Goal: Find contact information: Find contact information

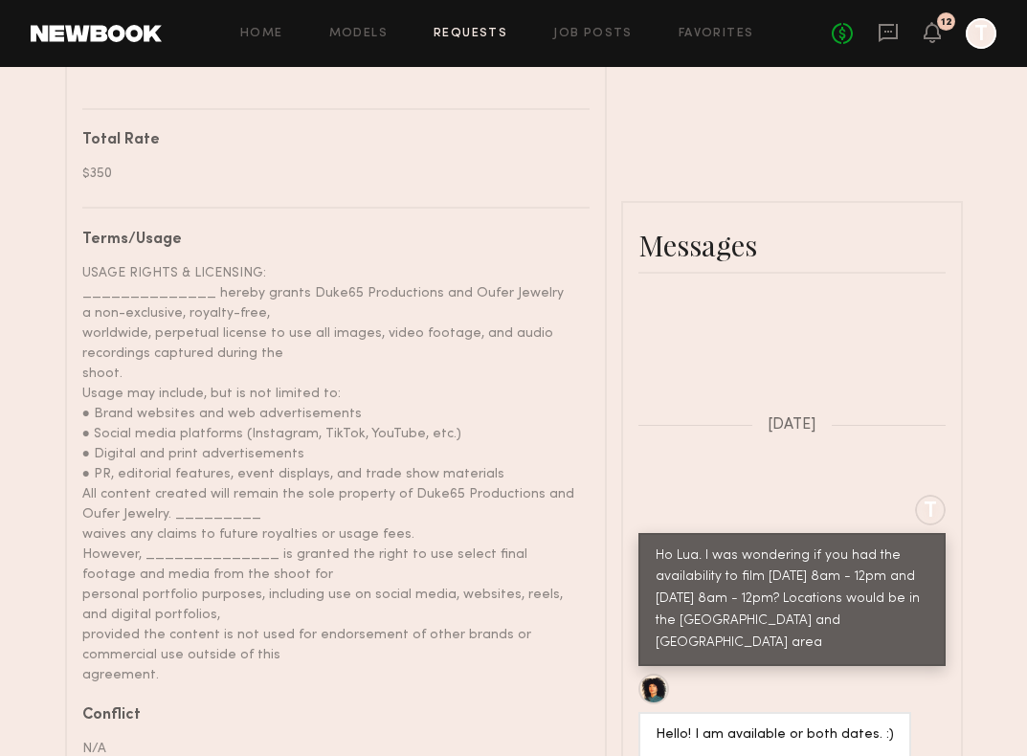
scroll to position [837, 0]
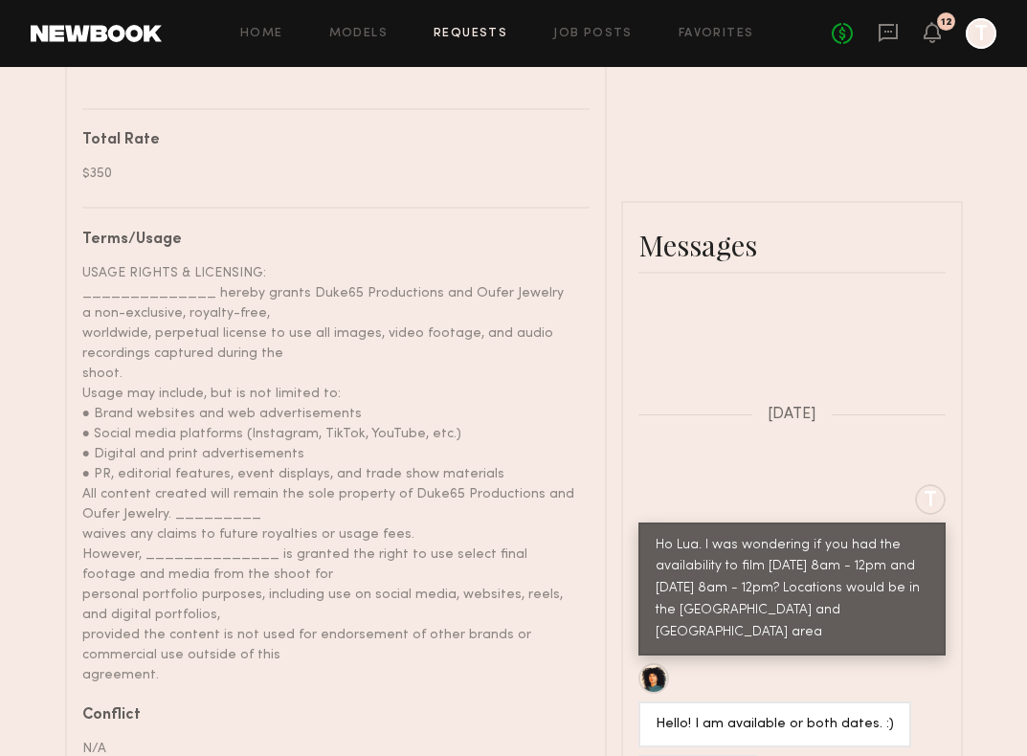
click at [474, 21] on div "Home Models Requests Job Posts Favorites Sign Out No fees up to $5,000 12 T" at bounding box center [579, 33] width 835 height 31
click at [472, 34] on link "Requests" at bounding box center [471, 34] width 74 height 12
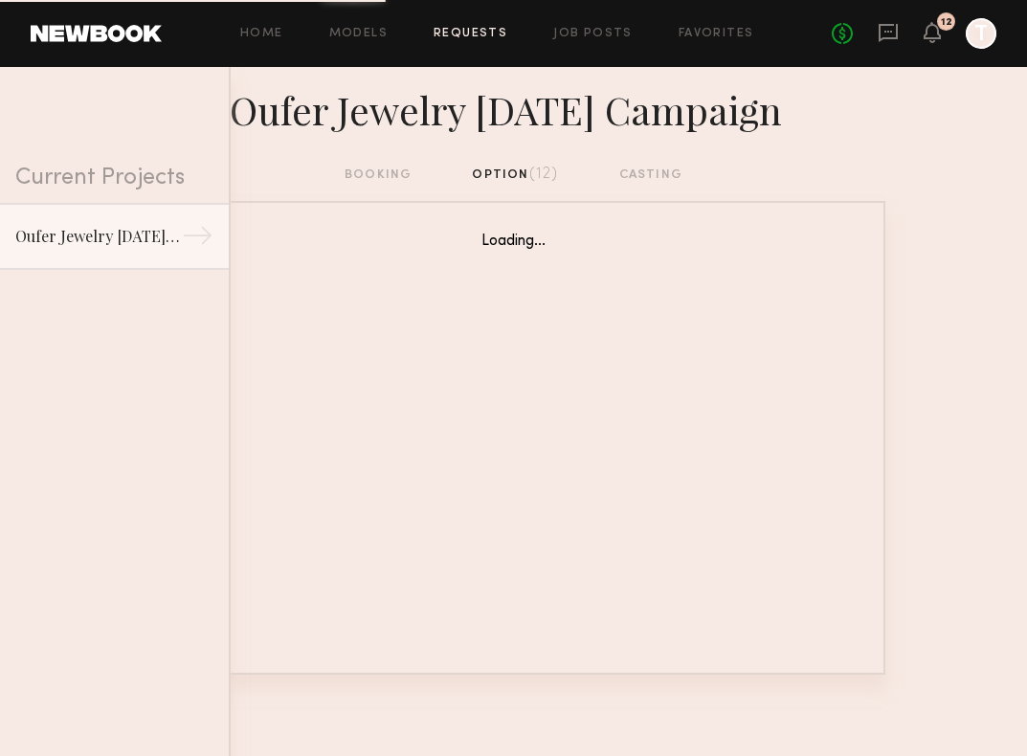
click at [934, 266] on nb-requests-list-container "Loading... Commit to Booking? Friendly reminder that bookings are commitments. …" at bounding box center [513, 438] width 1027 height 474
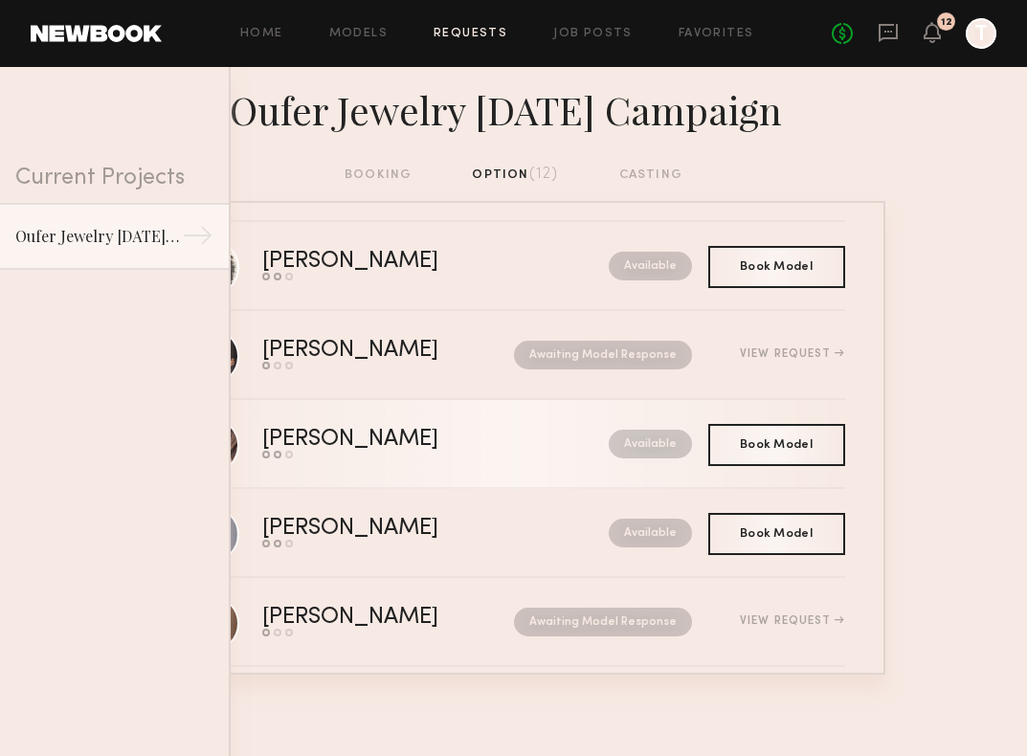
scroll to position [167, 0]
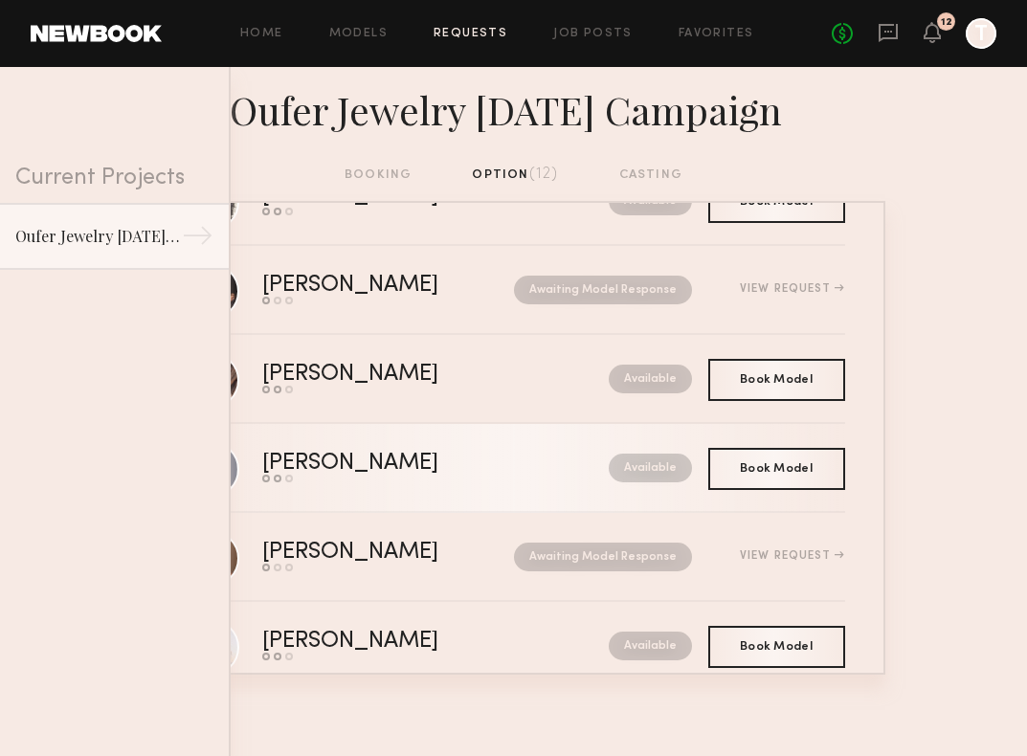
click at [409, 485] on link "[PERSON_NAME] Send request Model response Book model Available" at bounding box center [514, 468] width 662 height 89
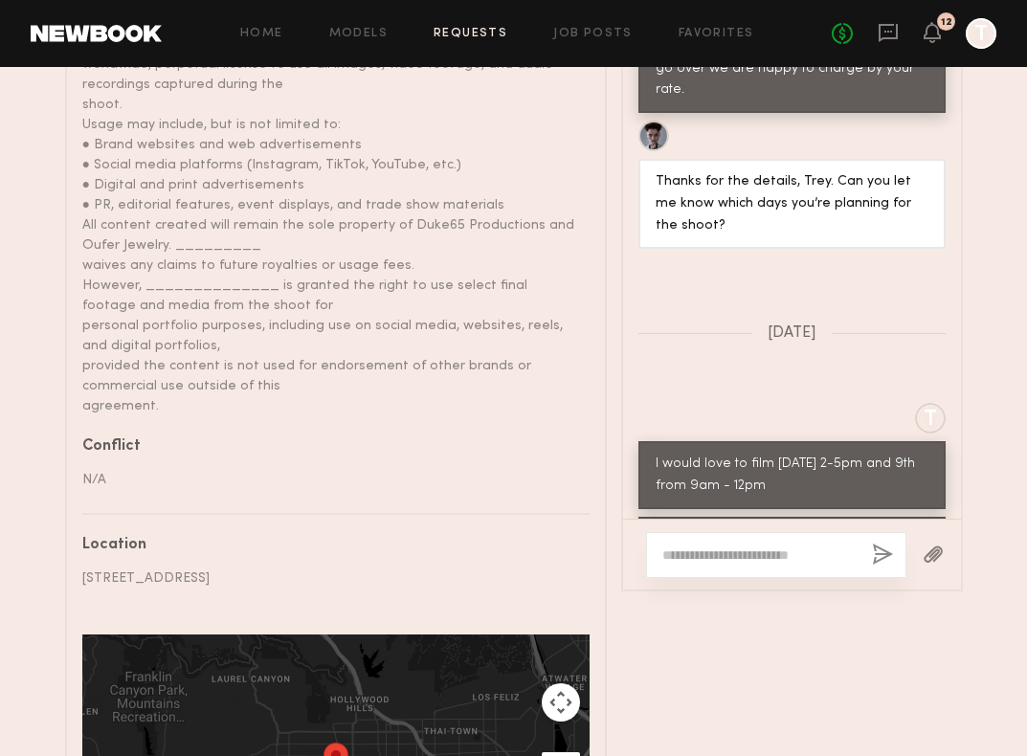
scroll to position [1274, 0]
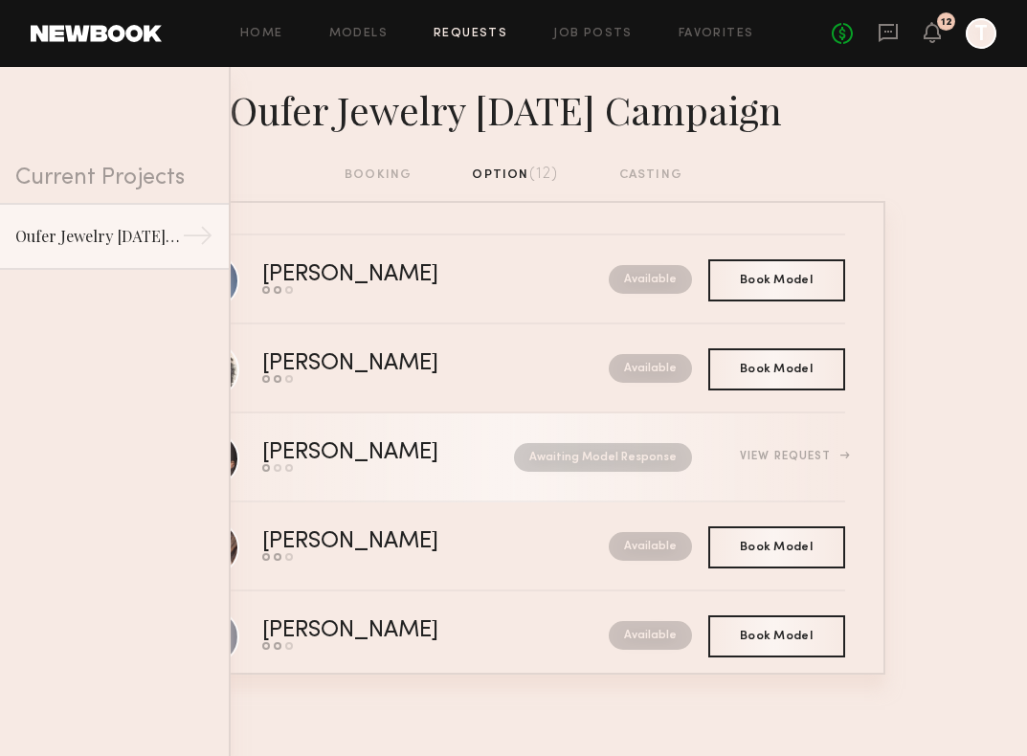
click at [424, 463] on div "[PERSON_NAME]" at bounding box center [369, 453] width 214 height 22
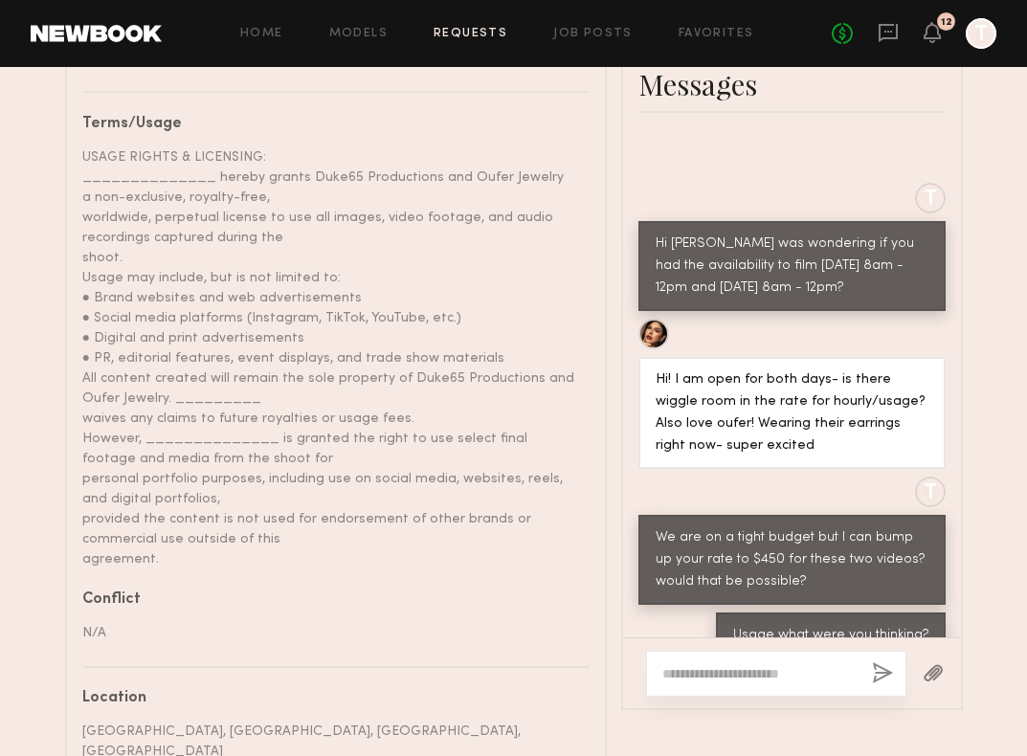
scroll to position [1229, 0]
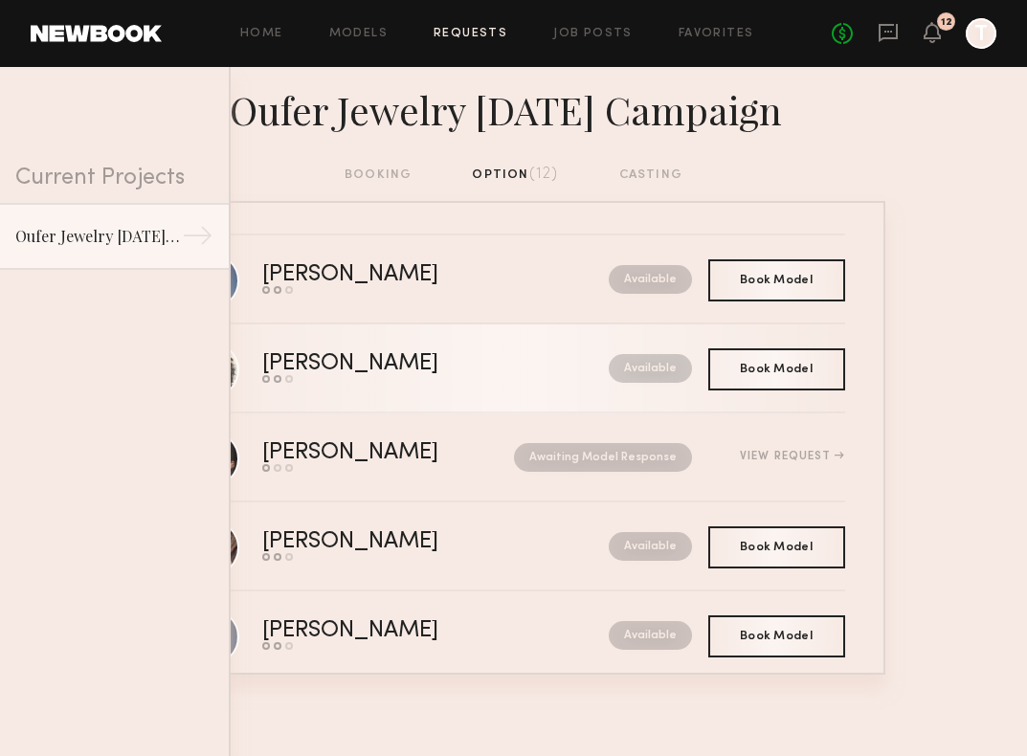
click at [469, 388] on link "[PERSON_NAME] Send request Model response Book model Available" at bounding box center [514, 368] width 662 height 89
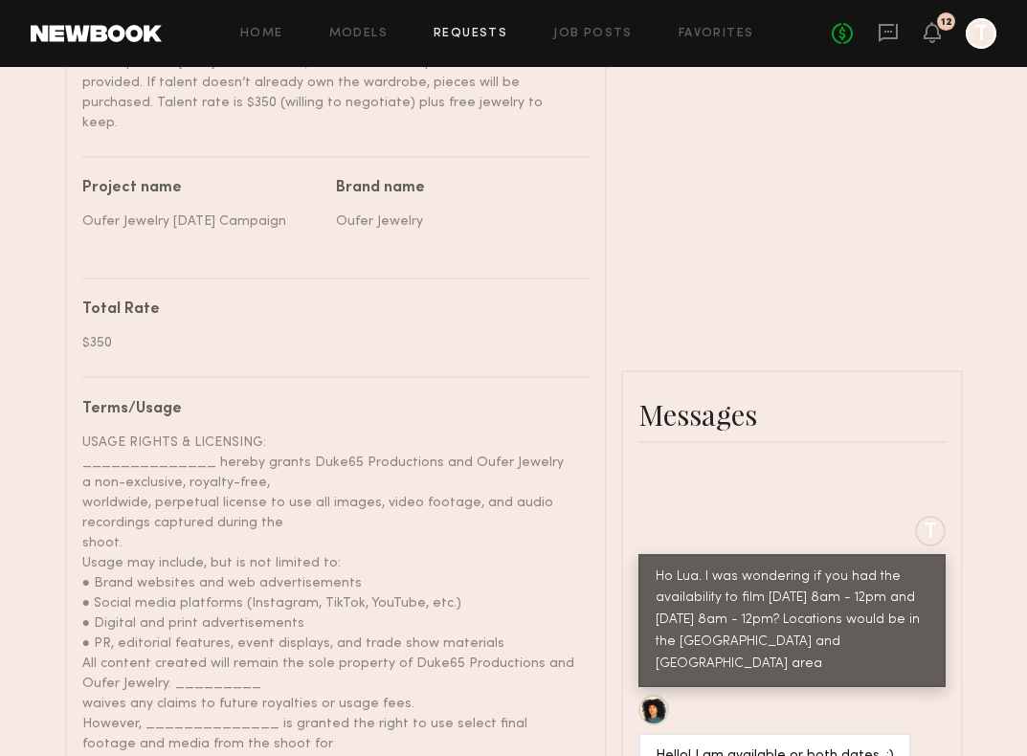
scroll to position [955, 0]
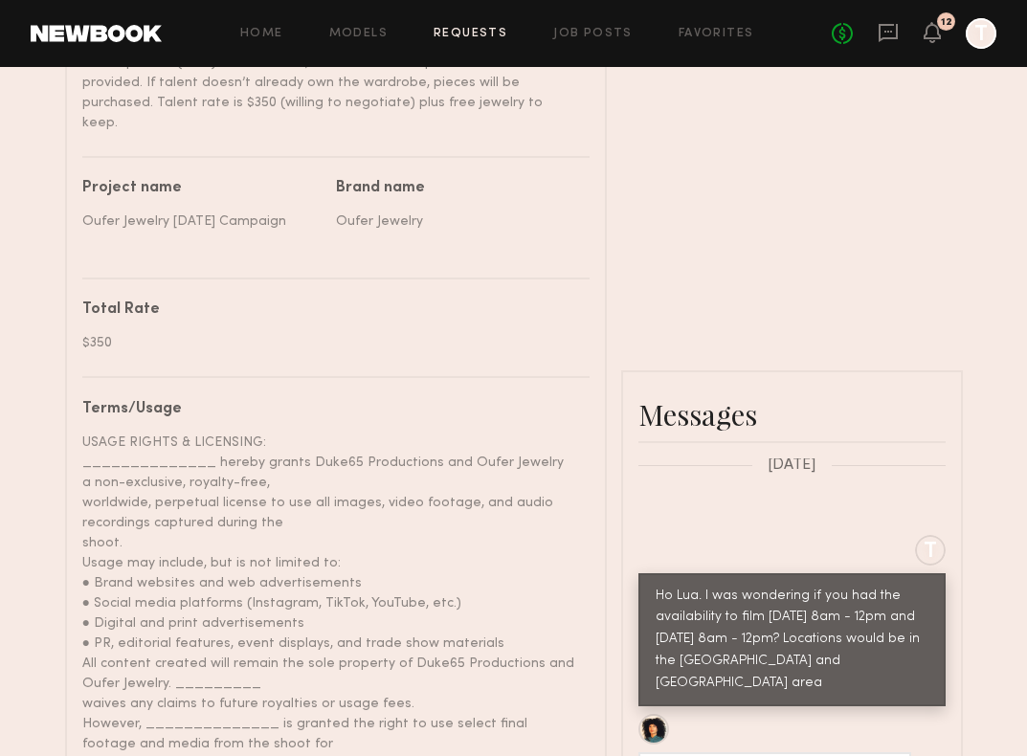
click at [475, 31] on link "Requests" at bounding box center [471, 34] width 74 height 12
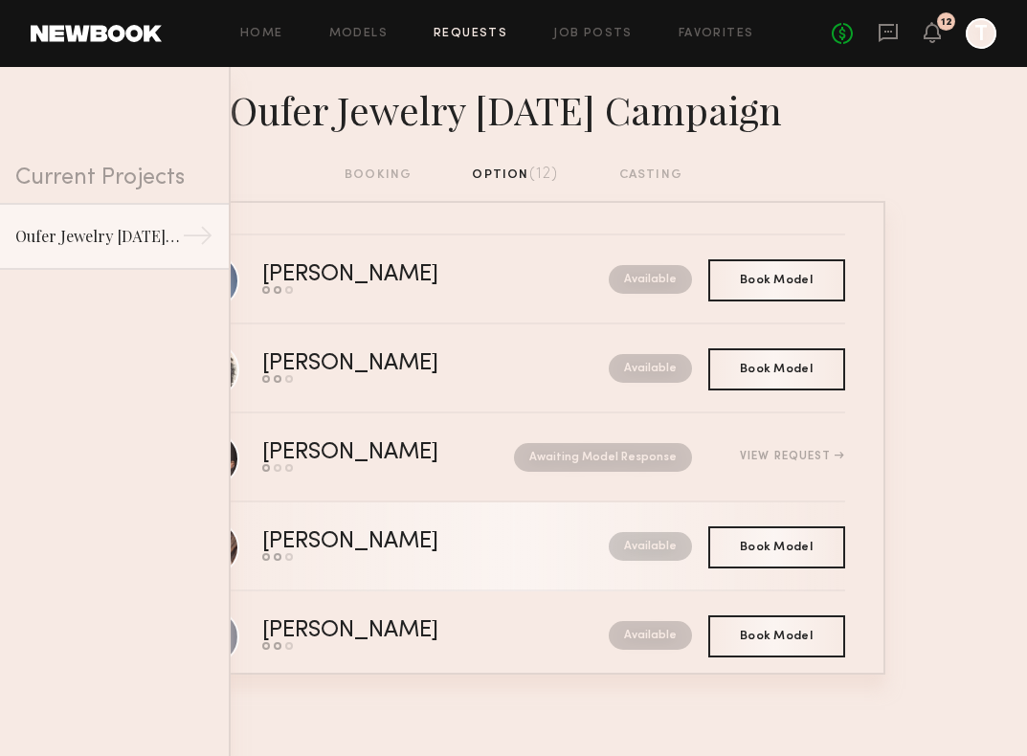
click at [524, 532] on div "Available" at bounding box center [608, 546] width 168 height 29
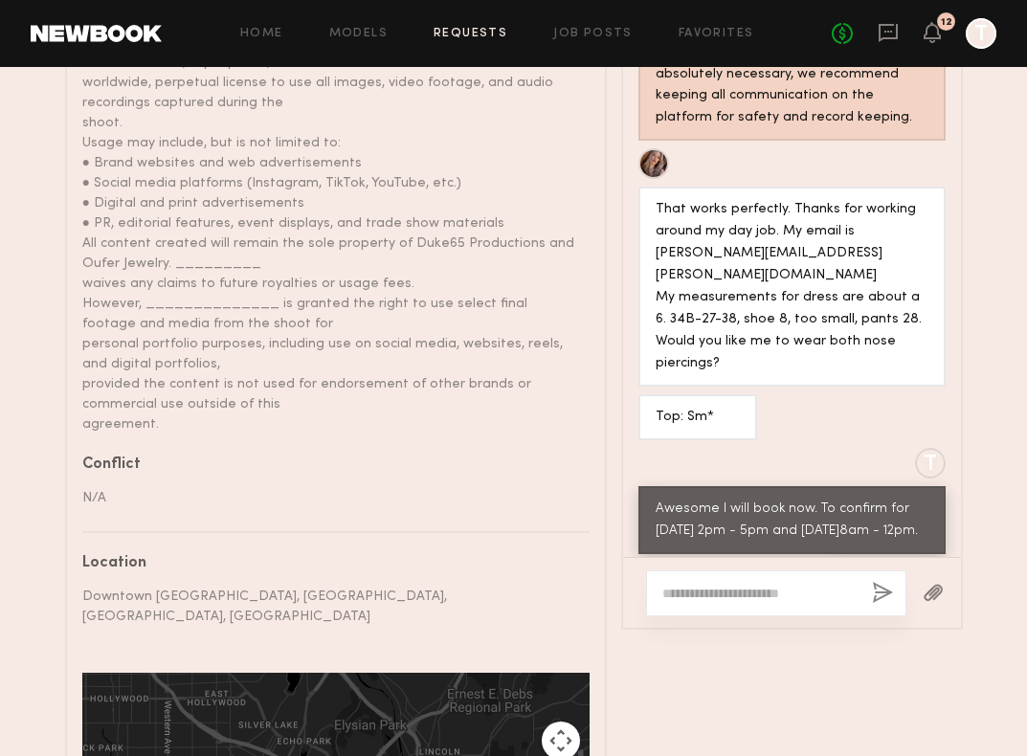
scroll to position [444, 0]
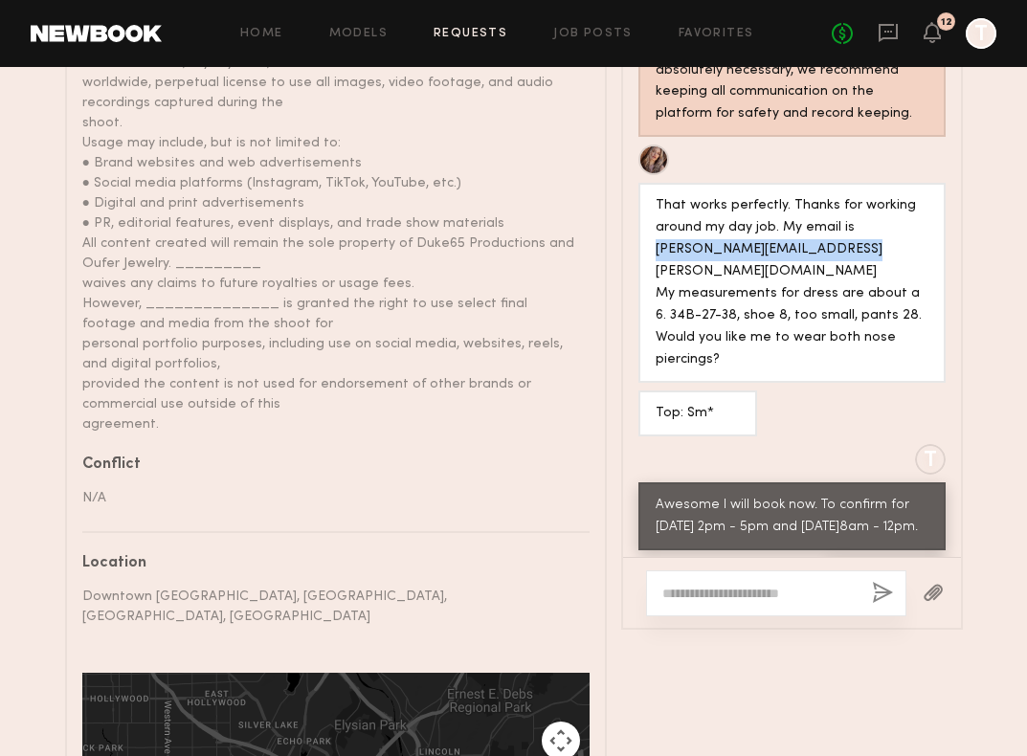
drag, startPoint x: 651, startPoint y: 197, endPoint x: 831, endPoint y: 200, distance: 180.0
click at [831, 200] on div "That works perfectly. Thanks for working around my day job. My email is [PERSON…" at bounding box center [791, 283] width 307 height 200
copy div "[PERSON_NAME][EMAIL_ADDRESS][PERSON_NAME][DOMAIN_NAME]"
click at [497, 33] on link "Requests" at bounding box center [471, 34] width 74 height 12
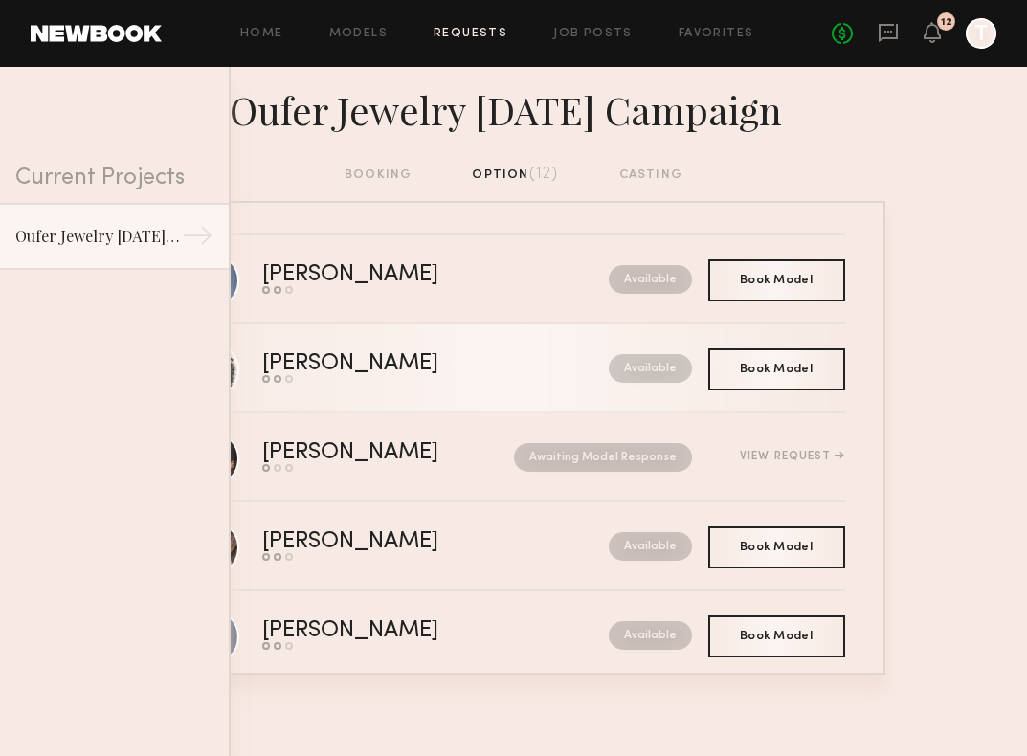
click at [496, 388] on link "[PERSON_NAME] Send request Model response Book model Available" at bounding box center [514, 368] width 662 height 89
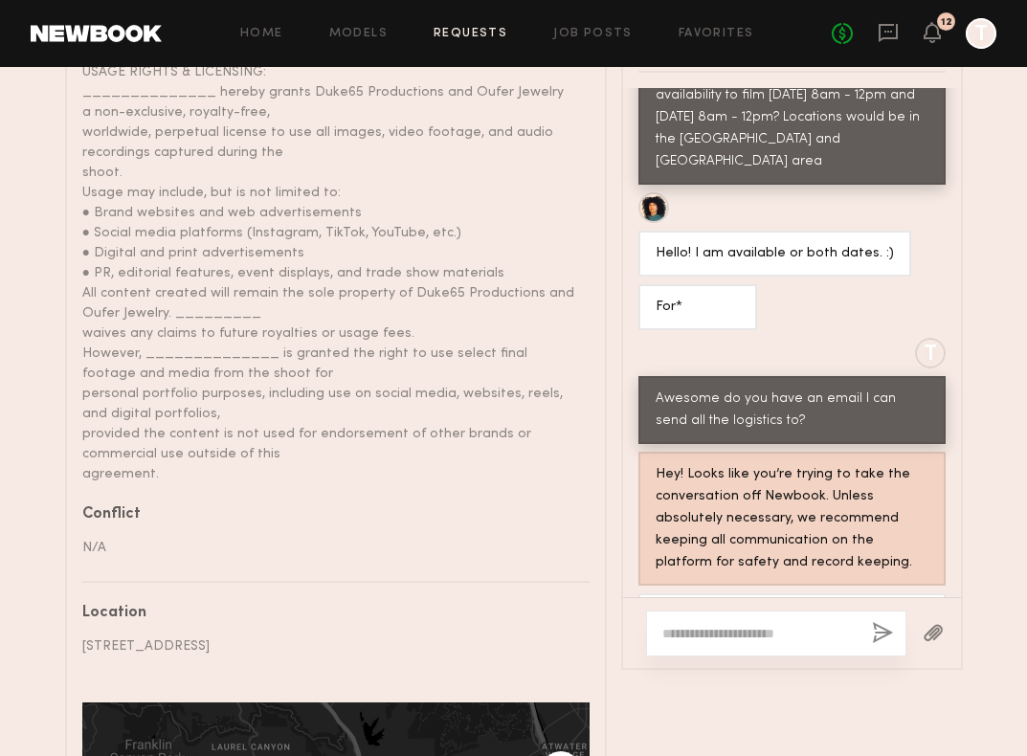
scroll to position [1105, 0]
drag, startPoint x: 741, startPoint y: 539, endPoint x: 912, endPoint y: 542, distance: 171.3
click at [912, 594] on div "yes of course, [EMAIL_ADDRESS][DOMAIN_NAME]" at bounding box center [792, 628] width 338 height 68
copy div "[EMAIL_ADDRESS][DOMAIN_NAME]"
